Goal: Find specific page/section: Find specific page/section

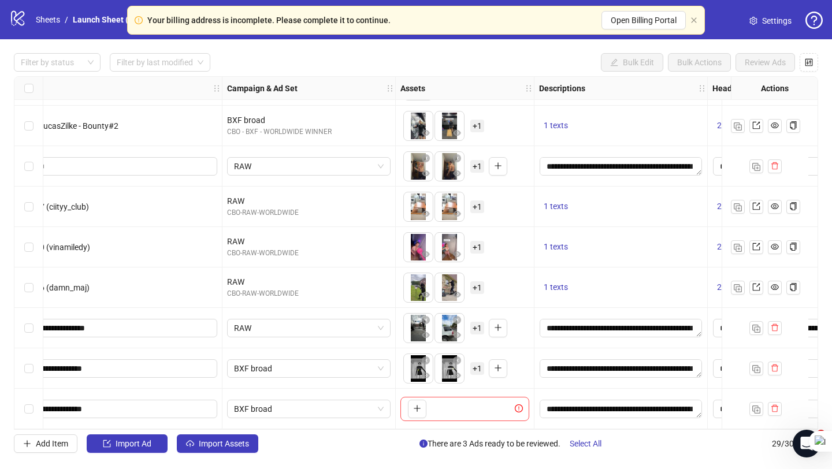
scroll to position [848, 150]
click at [698, 23] on div "Your billing address is incomplete. Please complete it to continue. Open Billin…" at bounding box center [416, 20] width 578 height 29
click at [691, 20] on icon "close" at bounding box center [693, 20] width 7 height 7
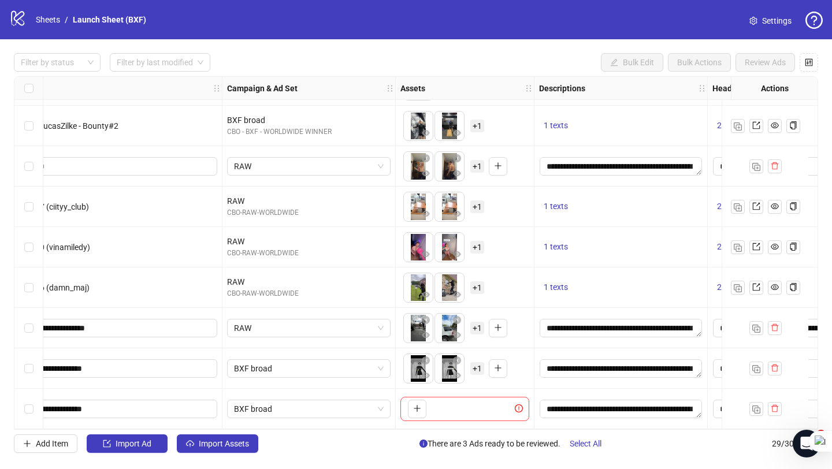
click at [47, 12] on div "logo/logo-mobile Sheets / Launch Sheet (BXF)" at bounding box center [79, 19] width 141 height 21
click at [47, 16] on link "Sheets" at bounding box center [47, 19] width 29 height 13
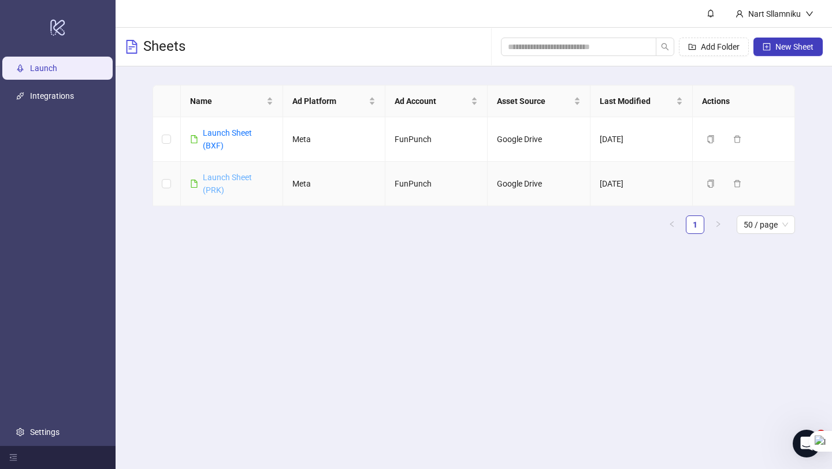
click at [217, 180] on link "Launch Sheet (PRK)" at bounding box center [227, 184] width 49 height 22
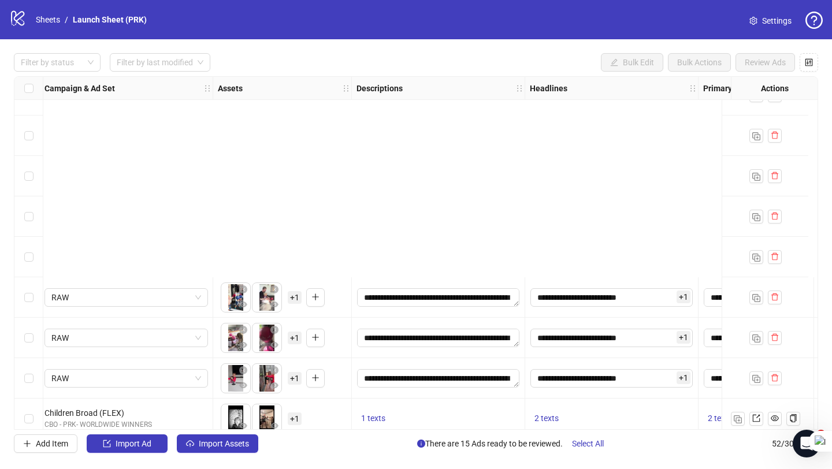
scroll to position [1778, 333]
